Goal: Task Accomplishment & Management: Manage account settings

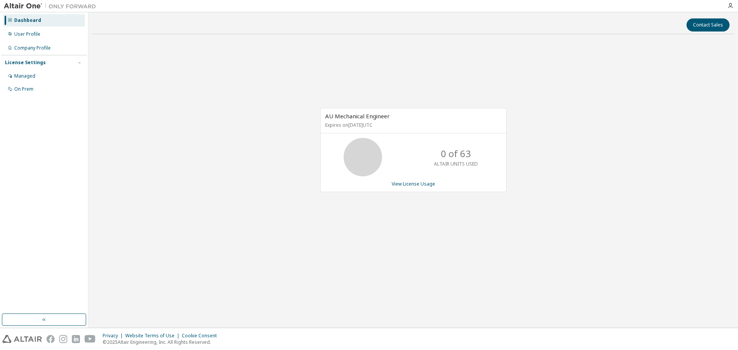
click at [711, 101] on div "AU Mechanical Engineer Expires on [DATE] UTC 0 of 63 ALTAIR UNITS USED View Lic…" at bounding box center [412, 153] width 641 height 227
click at [731, 4] on icon "button" at bounding box center [730, 6] width 6 height 6
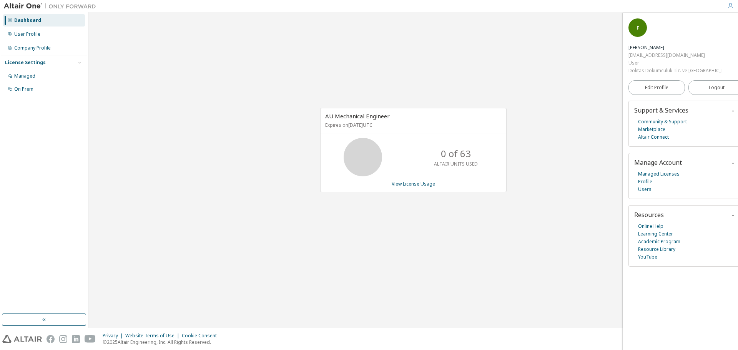
click at [709, 75] on div "Edit Profile Logout" at bounding box center [686, 88] width 116 height 26
click at [708, 84] on span "Logout" at bounding box center [716, 88] width 16 height 8
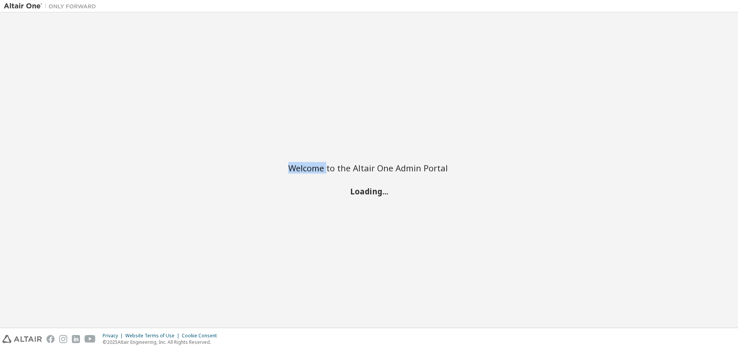
click at [708, 63] on div "Welcome to the Altair One Admin Portal Loading..." at bounding box center [369, 170] width 730 height 308
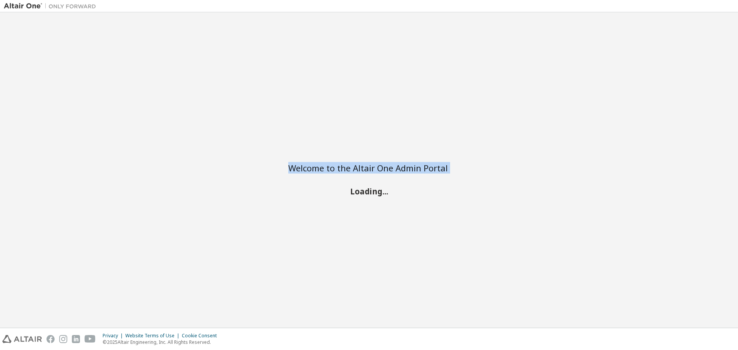
click at [708, 63] on div "Welcome to the Altair One Admin Portal Loading..." at bounding box center [369, 170] width 730 height 308
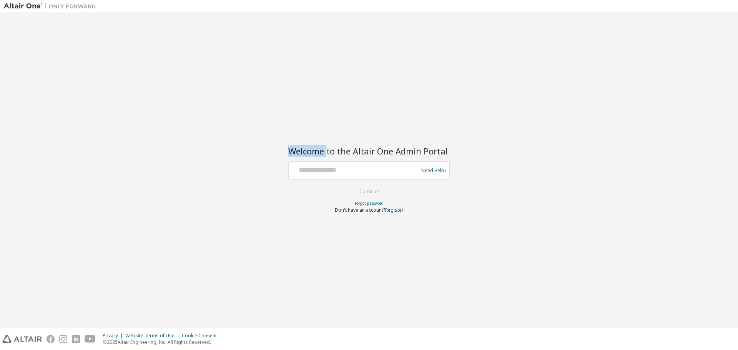
click at [708, 63] on div "Welcome to the Altair One Admin Portal Need Help? Please make sure that you pro…" at bounding box center [369, 170] width 730 height 308
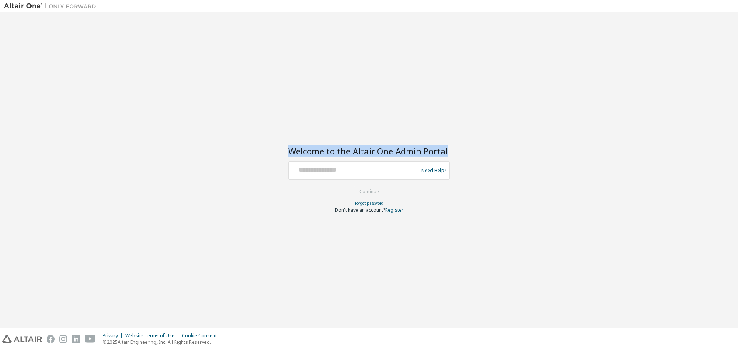
click at [708, 63] on div "Welcome to the Altair One Admin Portal Need Help? Please make sure that you pro…" at bounding box center [369, 170] width 730 height 308
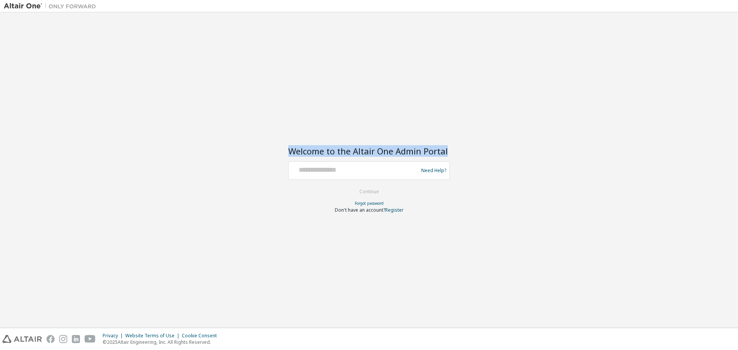
click at [708, 63] on div "Welcome to the Altair One Admin Portal Need Help? Please make sure that you pro…" at bounding box center [369, 170] width 730 height 308
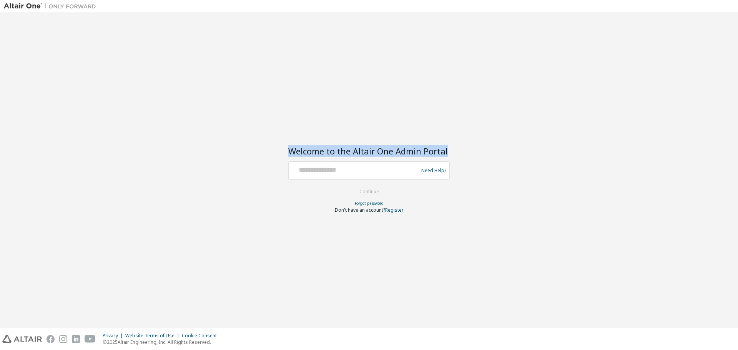
click at [708, 63] on div "Welcome to the Altair One Admin Portal Need Help? Please make sure that you pro…" at bounding box center [369, 170] width 730 height 308
click at [707, 63] on div "Welcome to the Altair One Admin Portal Need Help? Please make sure that you pro…" at bounding box center [369, 170] width 730 height 308
